Goal: Task Accomplishment & Management: Manage account settings

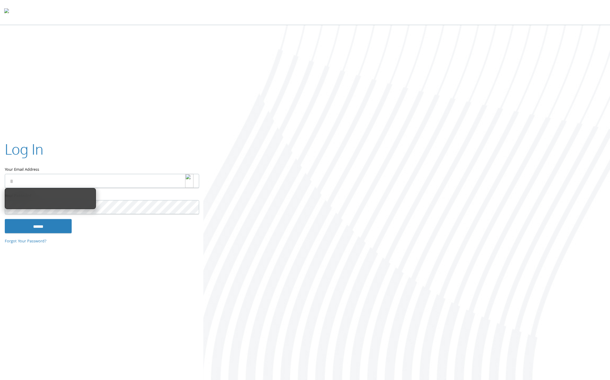
click at [191, 181] on img at bounding box center [189, 181] width 8 height 14
click at [187, 182] on img at bounding box center [189, 181] width 8 height 14
type input "**********"
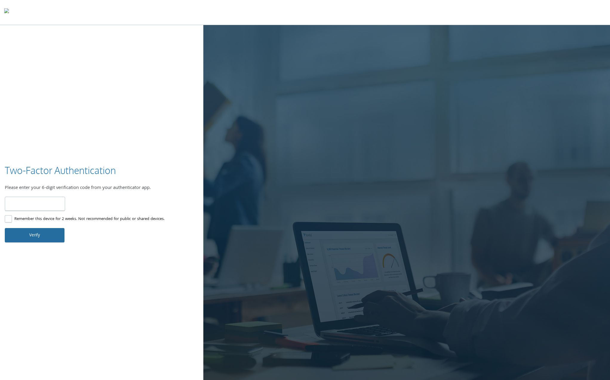
click at [40, 237] on button "Verify" at bounding box center [35, 235] width 60 height 14
